Goal: Information Seeking & Learning: Check status

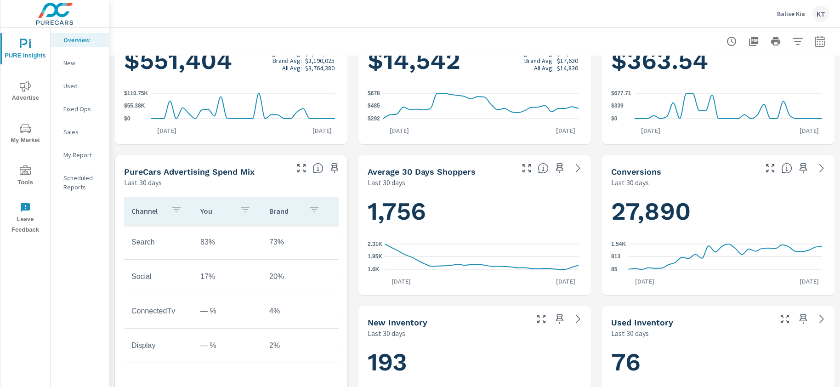
scroll to position [275, 0]
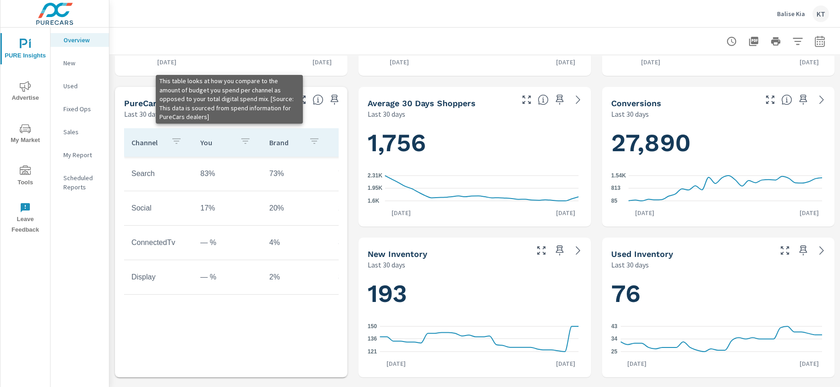
click at [312, 102] on icon at bounding box center [317, 99] width 11 height 11
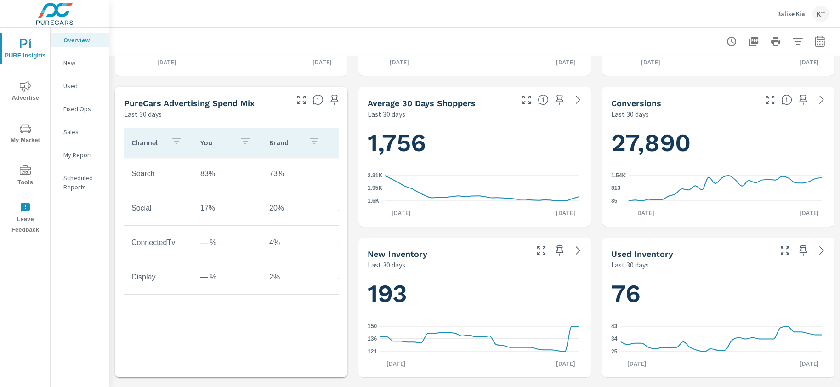
click at [18, 90] on span "Advertise" at bounding box center [25, 92] width 44 height 23
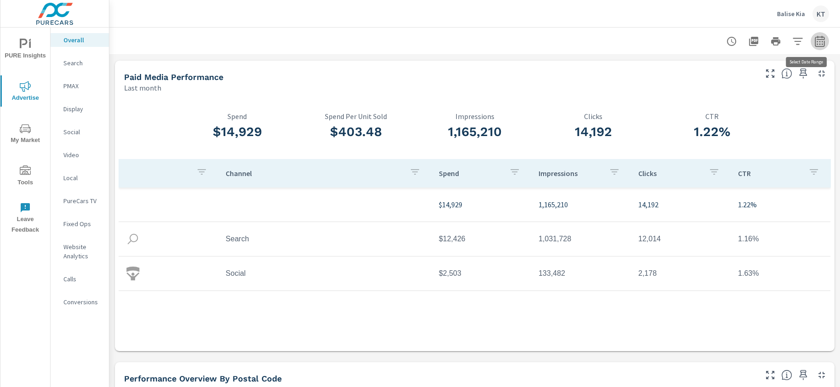
click at [814, 38] on icon "button" at bounding box center [819, 41] width 11 height 11
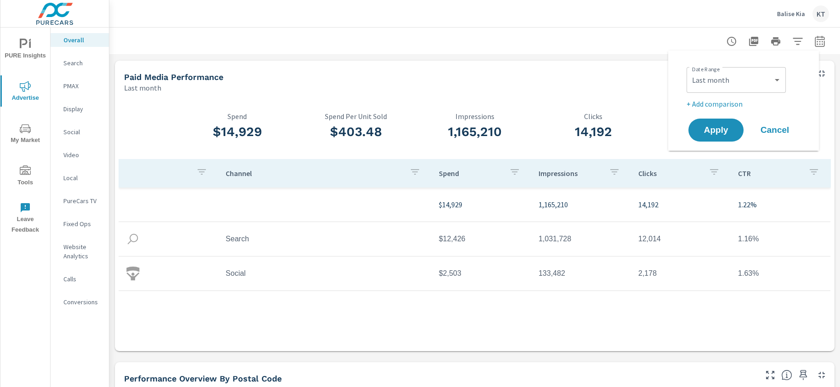
click at [719, 89] on div "Custom [DATE] Last week Last 7 days Last 14 days Last 30 days Last 45 days Last…" at bounding box center [736, 80] width 99 height 26
click at [719, 79] on select "Custom [DATE] Last week Last 7 days Last 14 days Last 30 days Last 45 days Last…" at bounding box center [736, 80] width 92 height 18
select select "Last 3 months"
click at [690, 71] on select "Custom [DATE] Last week Last 7 days Last 14 days Last 30 days Last 45 days Last…" at bounding box center [736, 80] width 92 height 18
click at [705, 132] on span "Apply" at bounding box center [716, 130] width 38 height 9
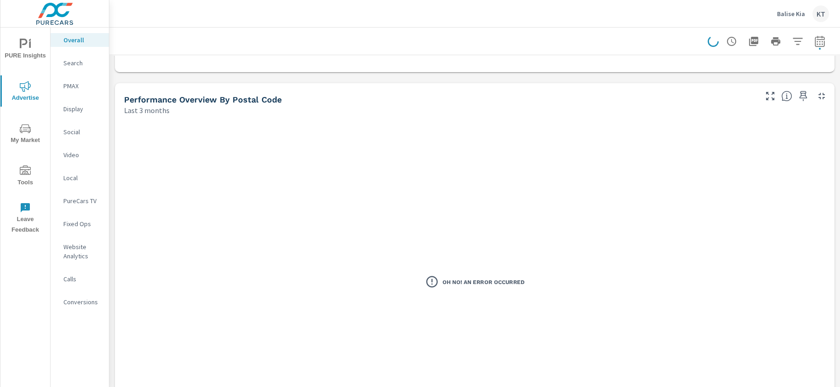
scroll to position [275, 0]
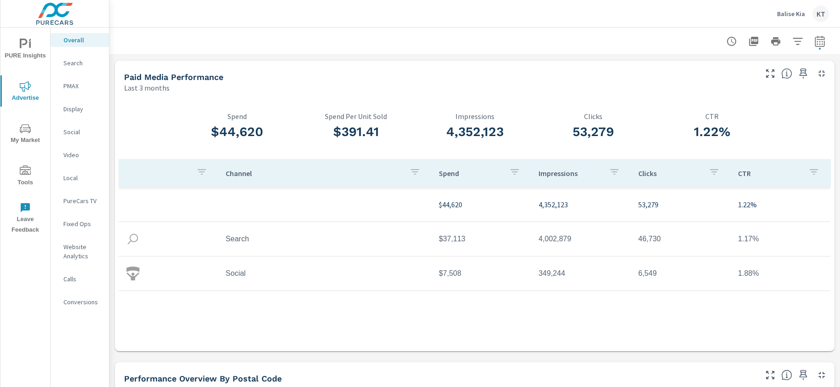
scroll to position [207, 0]
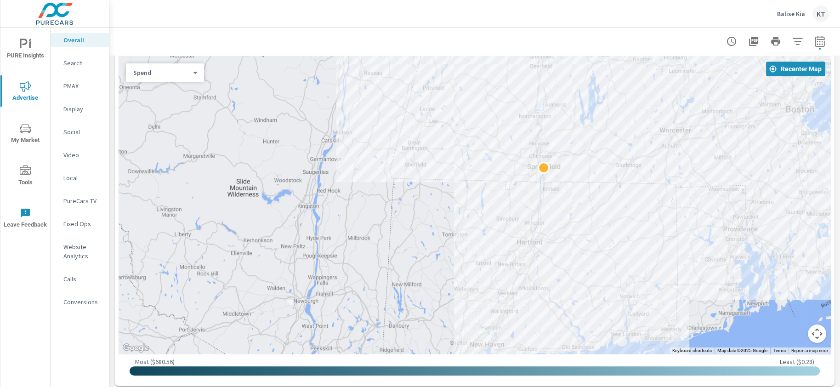
scroll to position [260, 0]
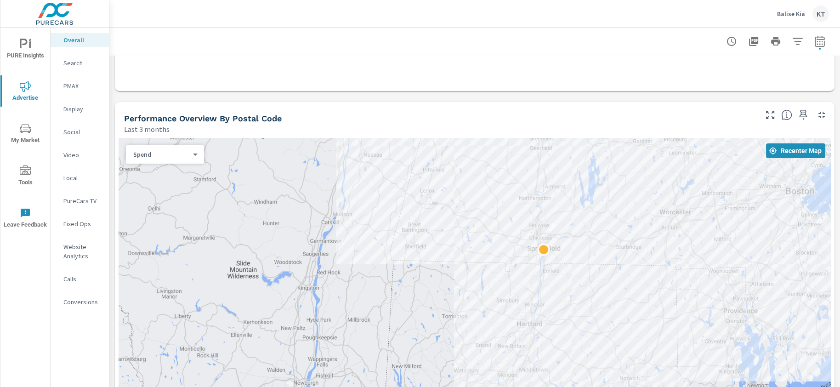
click at [175, 156] on body "PURE Insights Advertise My Market Tools Leave Feedback Overall Search PMAX Disp…" at bounding box center [420, 193] width 840 height 387
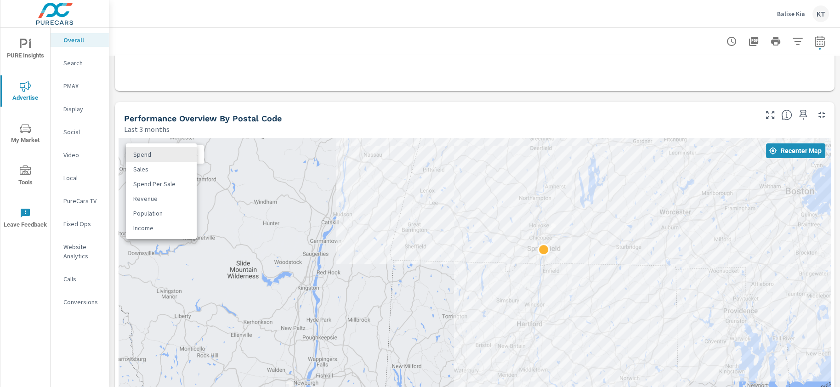
click at [147, 165] on li "Sales" at bounding box center [161, 169] width 71 height 15
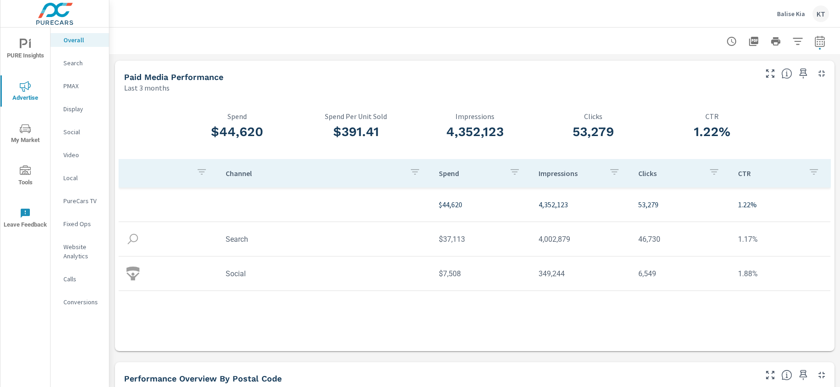
click at [25, 51] on span "PURE Insights" at bounding box center [25, 50] width 44 height 23
